Goal: Transaction & Acquisition: Subscribe to service/newsletter

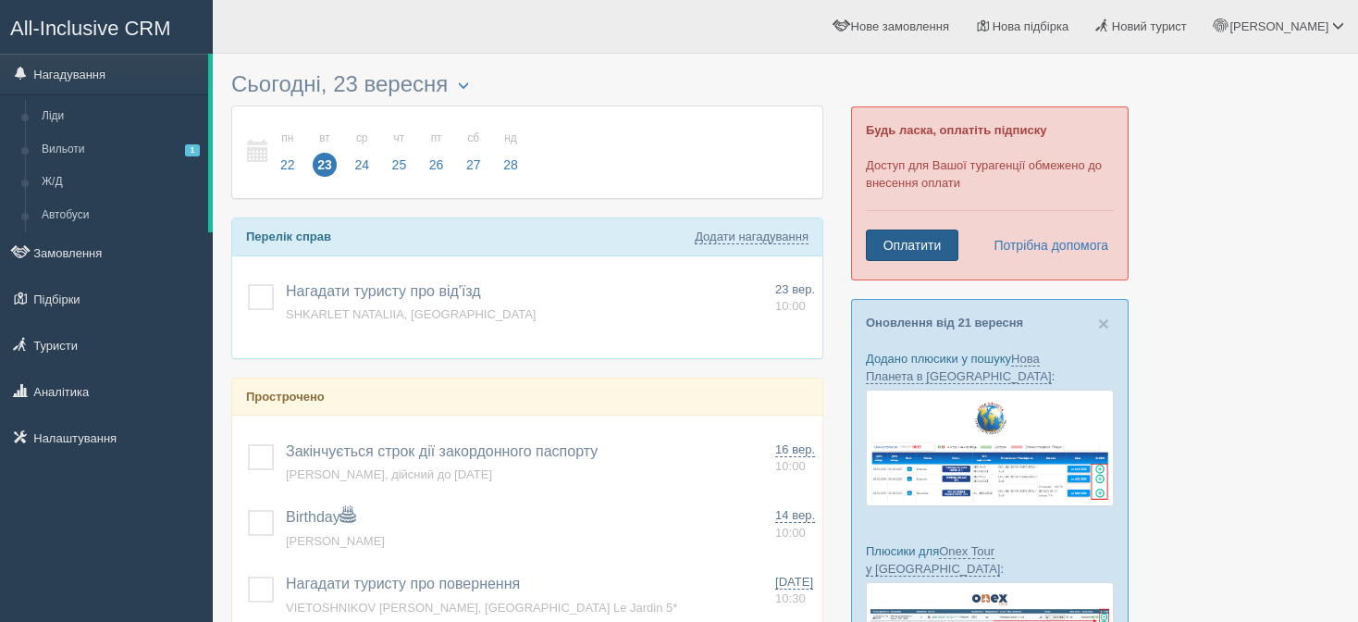
click at [910, 245] on link "Оплатити" at bounding box center [912, 244] width 93 height 31
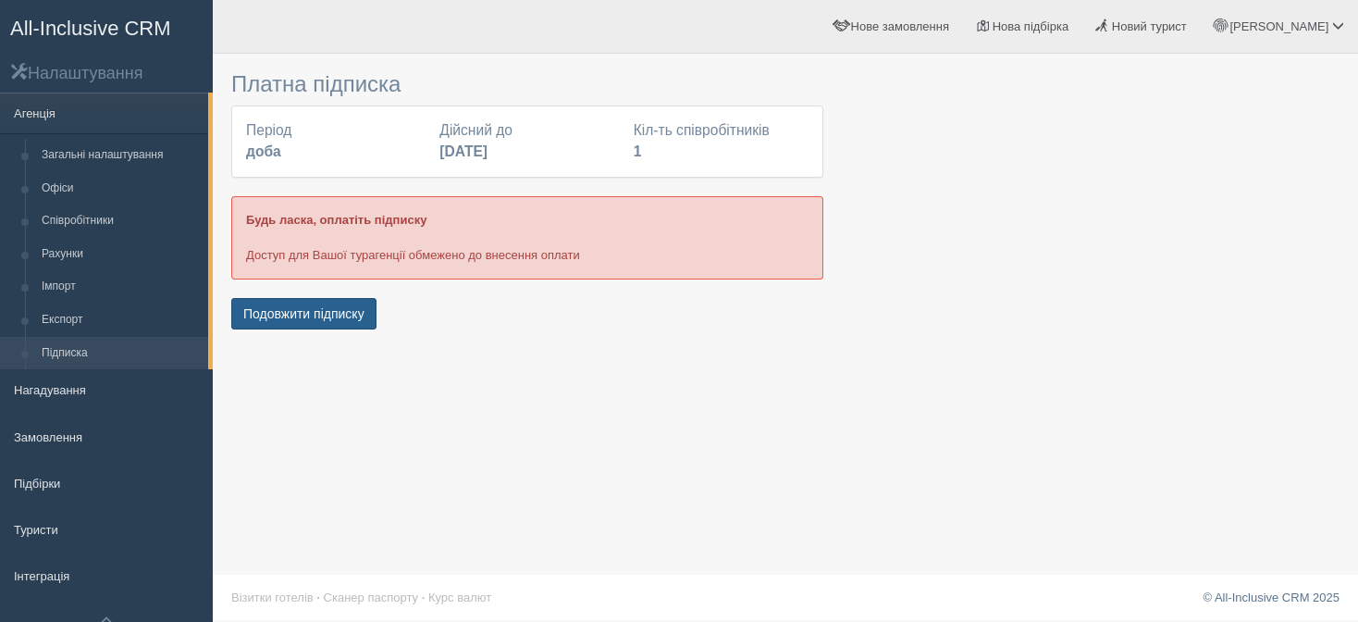
click at [326, 316] on button "Подовжити підписку" at bounding box center [303, 313] width 145 height 31
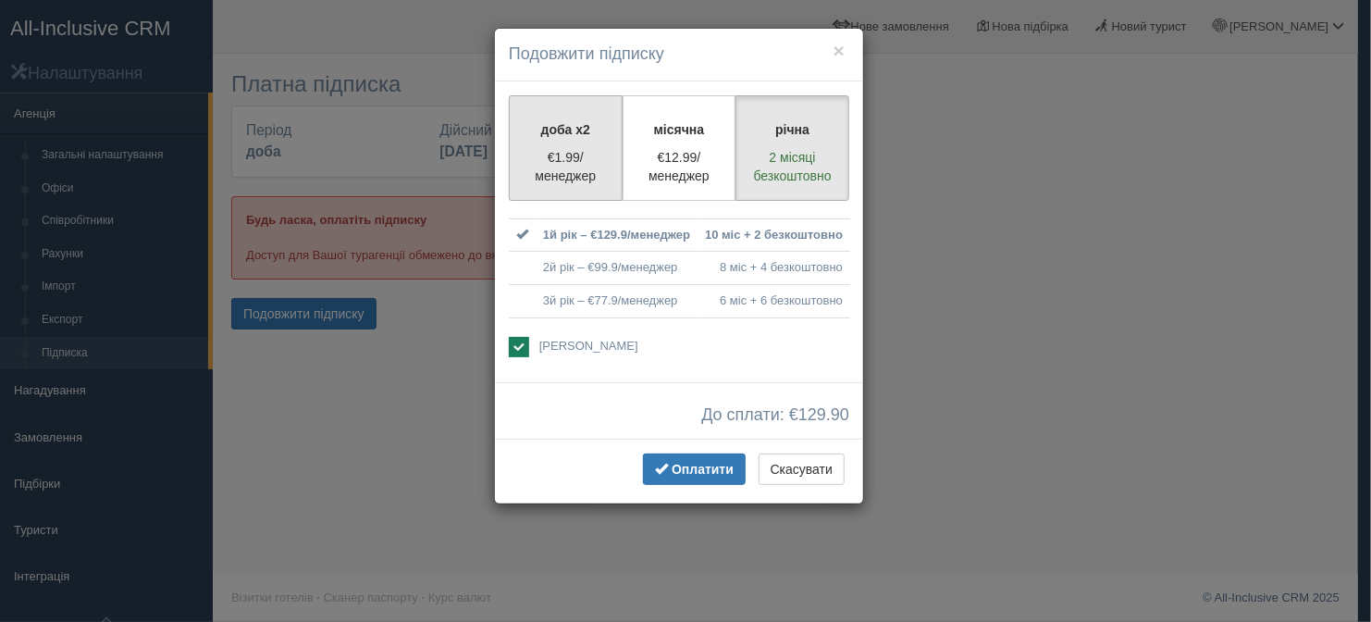
click at [574, 164] on p "€1.99/менеджер" at bounding box center [566, 166] width 90 height 37
radio input "true"
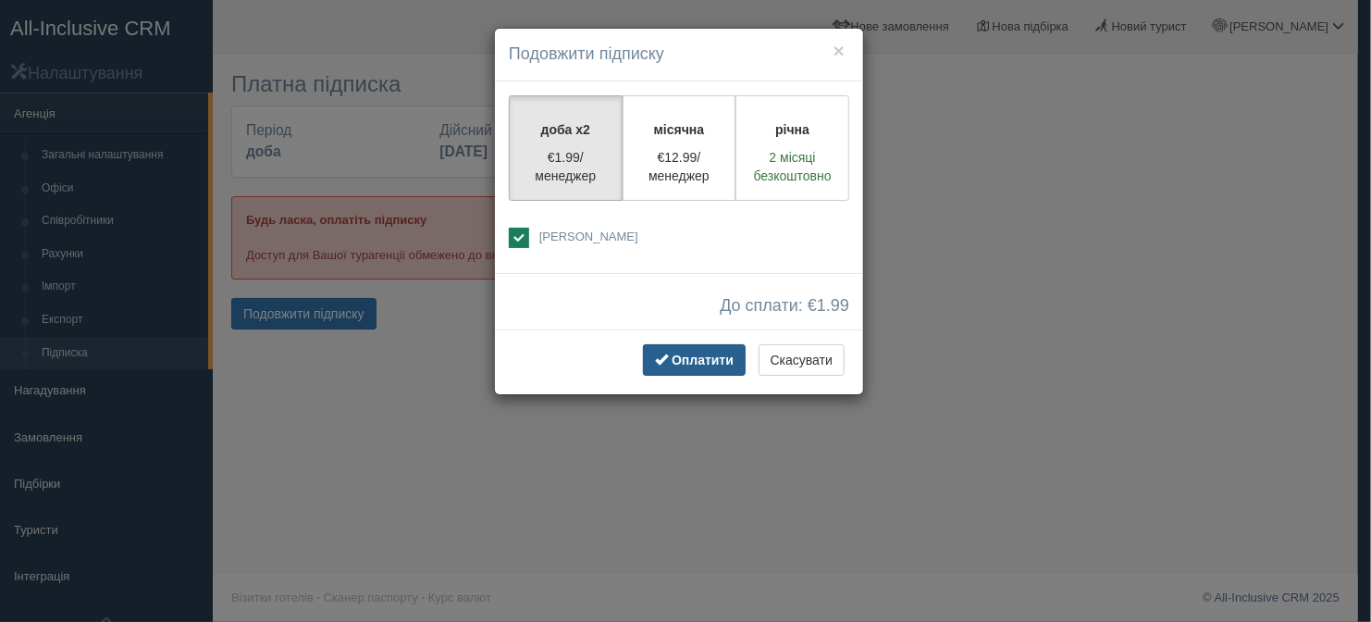
click at [698, 357] on span "Оплатити" at bounding box center [703, 359] width 62 height 15
